Goal: Information Seeking & Learning: Learn about a topic

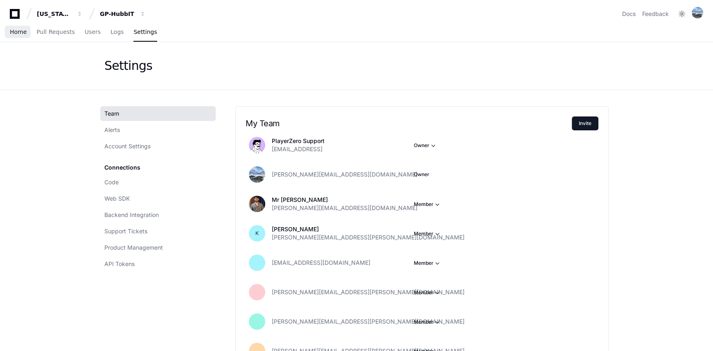
click at [24, 33] on span "Home" at bounding box center [18, 31] width 17 height 5
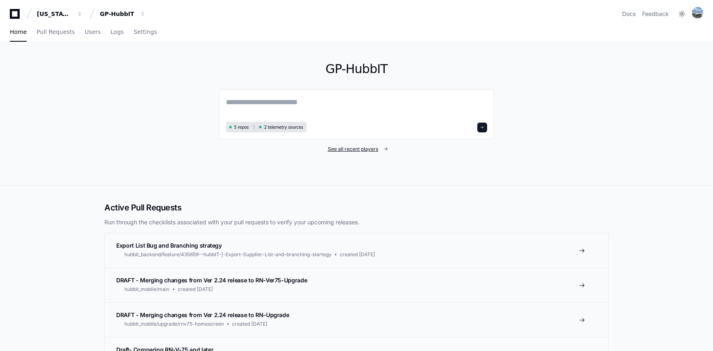
click at [344, 150] on span "See all recent players" at bounding box center [353, 149] width 50 height 7
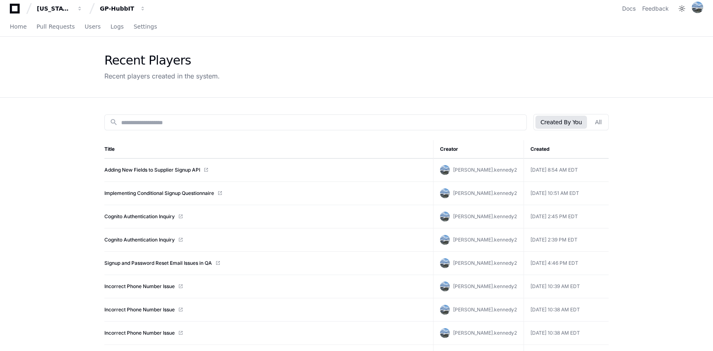
scroll to position [6, 0]
click at [171, 168] on link "Adding New Fields to Supplier Signup API" at bounding box center [152, 169] width 96 height 7
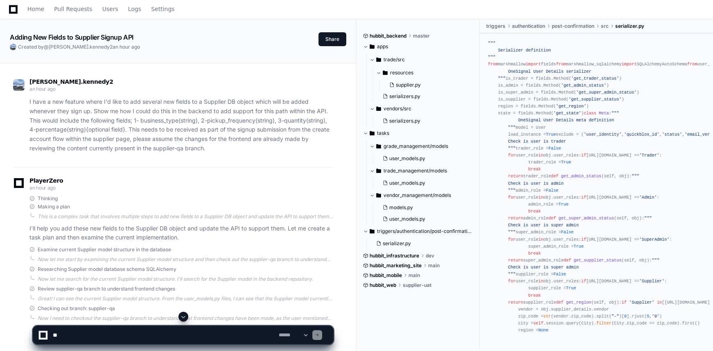
scroll to position [23, 0]
click at [404, 85] on span "supplier.py" at bounding box center [408, 85] width 25 height 7
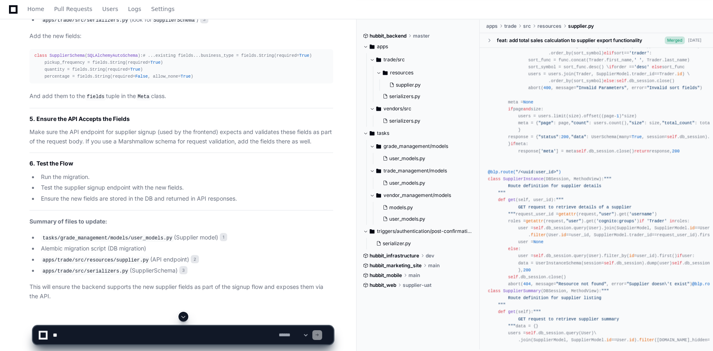
scroll to position [822, 0]
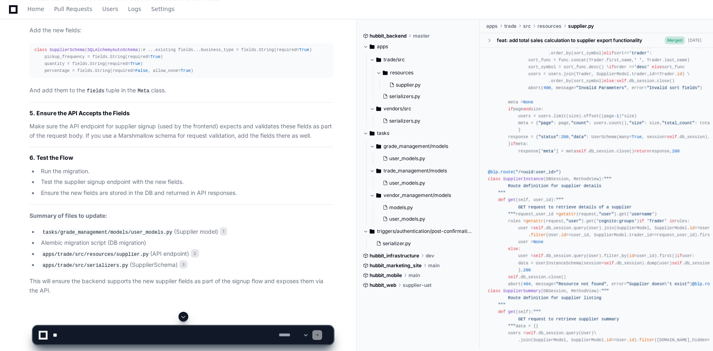
click at [367, 232] on span at bounding box center [365, 231] width 5 height 5
click at [365, 135] on span at bounding box center [365, 133] width 5 height 5
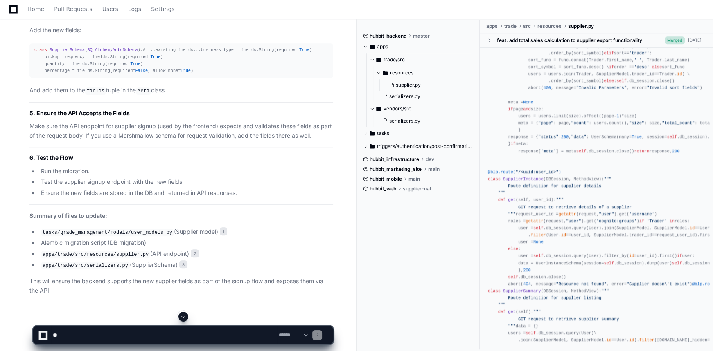
click at [367, 45] on span at bounding box center [365, 46] width 5 height 5
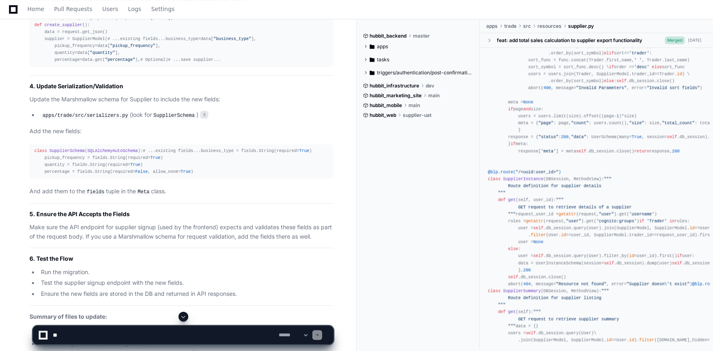
scroll to position [718, 0]
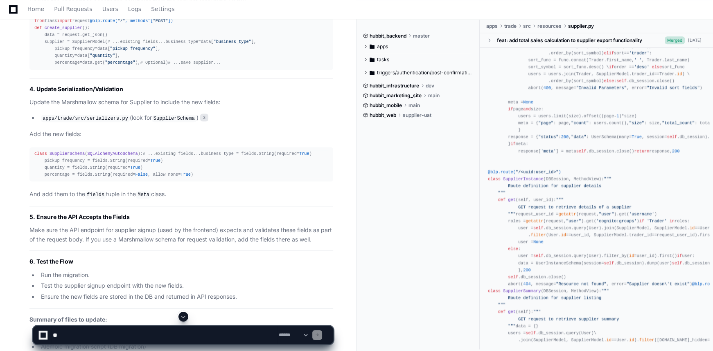
click at [369, 46] on button "apps" at bounding box center [418, 46] width 110 height 13
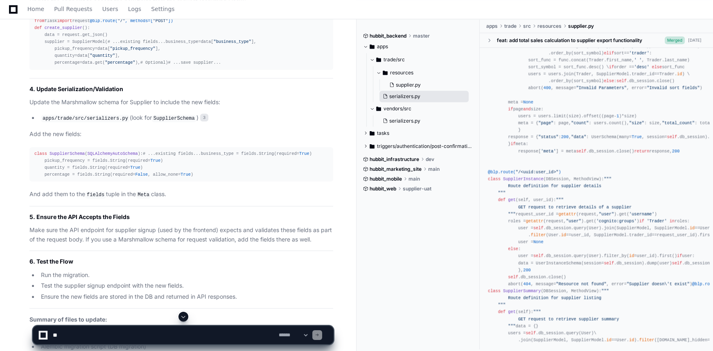
click at [389, 95] on span "serializers.py" at bounding box center [404, 96] width 31 height 7
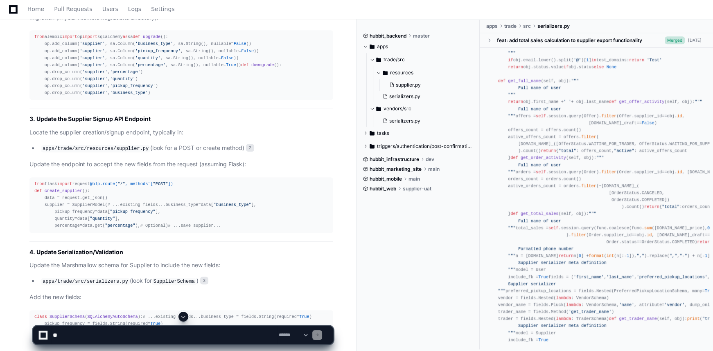
scroll to position [532, 0]
